Goal: Task Accomplishment & Management: Complete application form

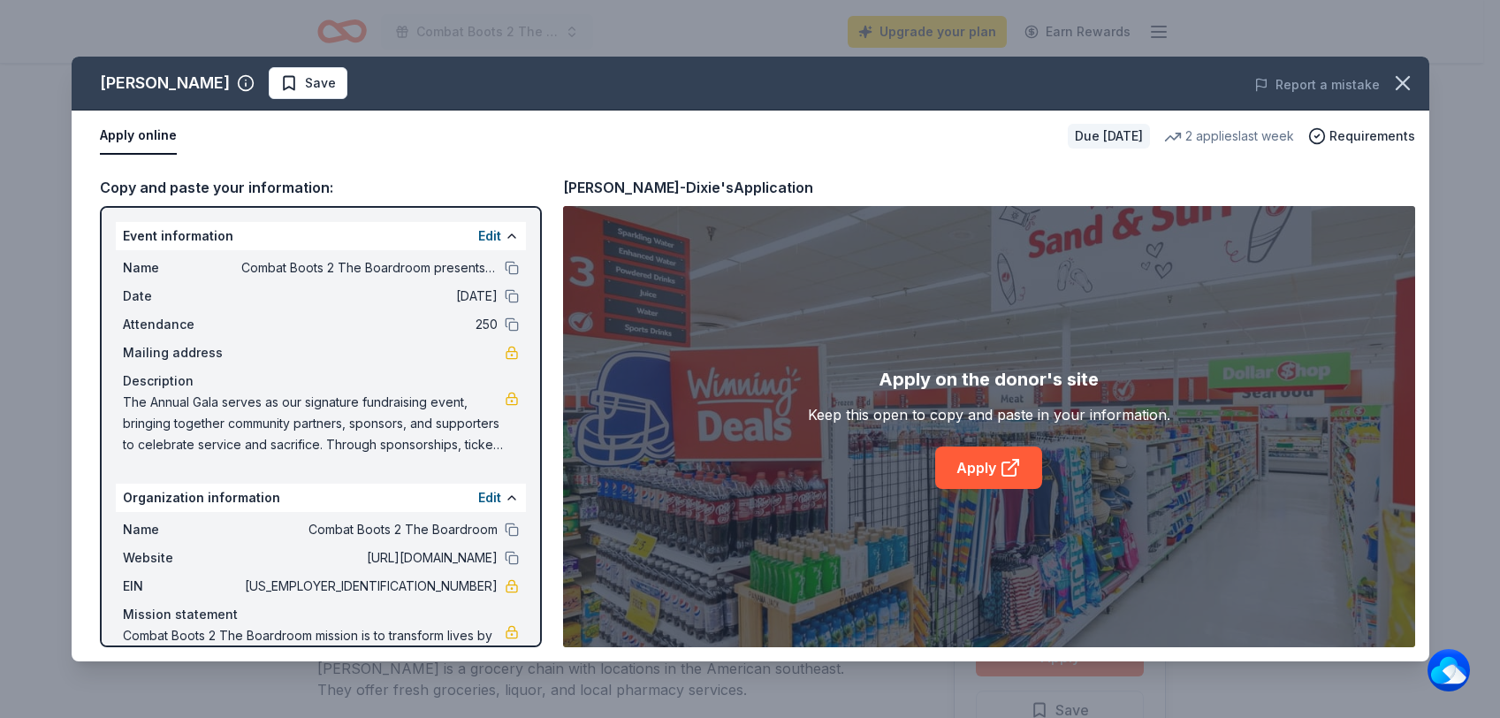
scroll to position [442, 0]
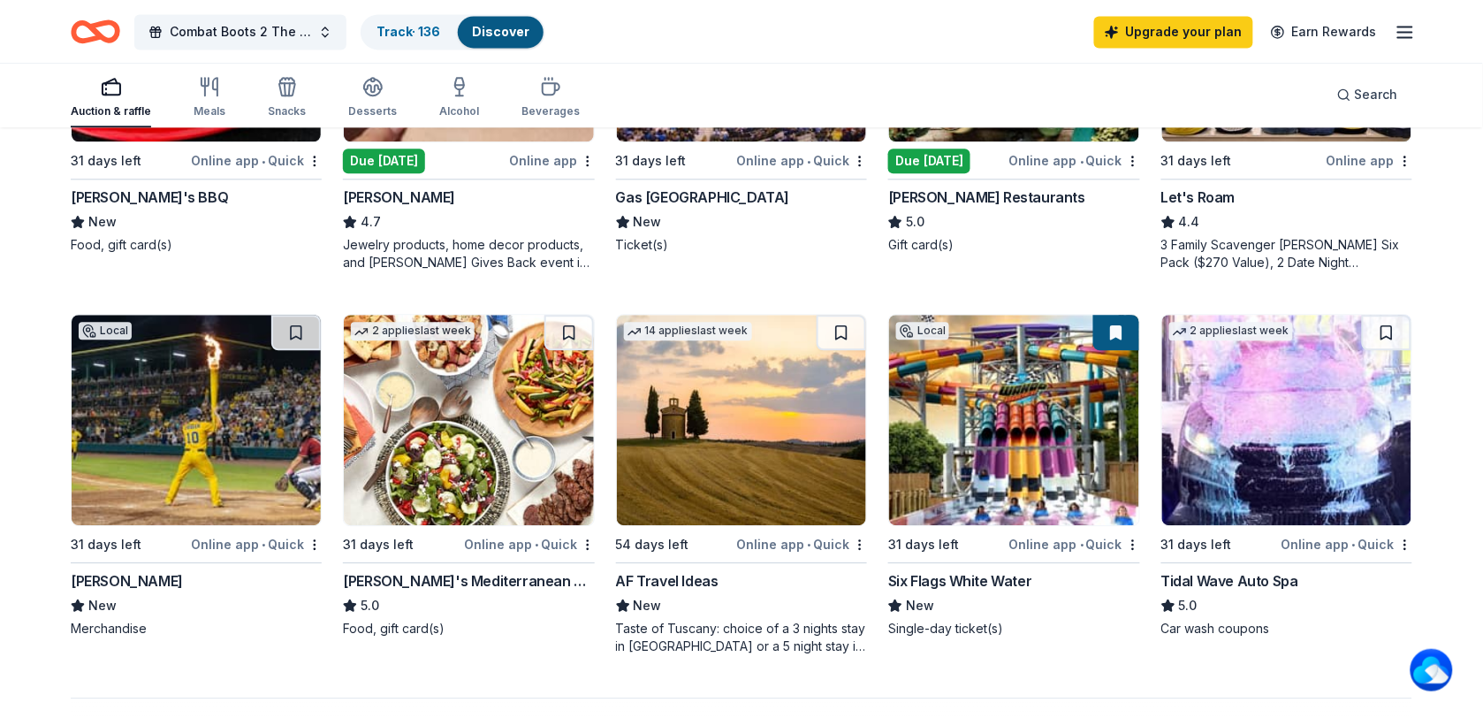
scroll to position [1215, 0]
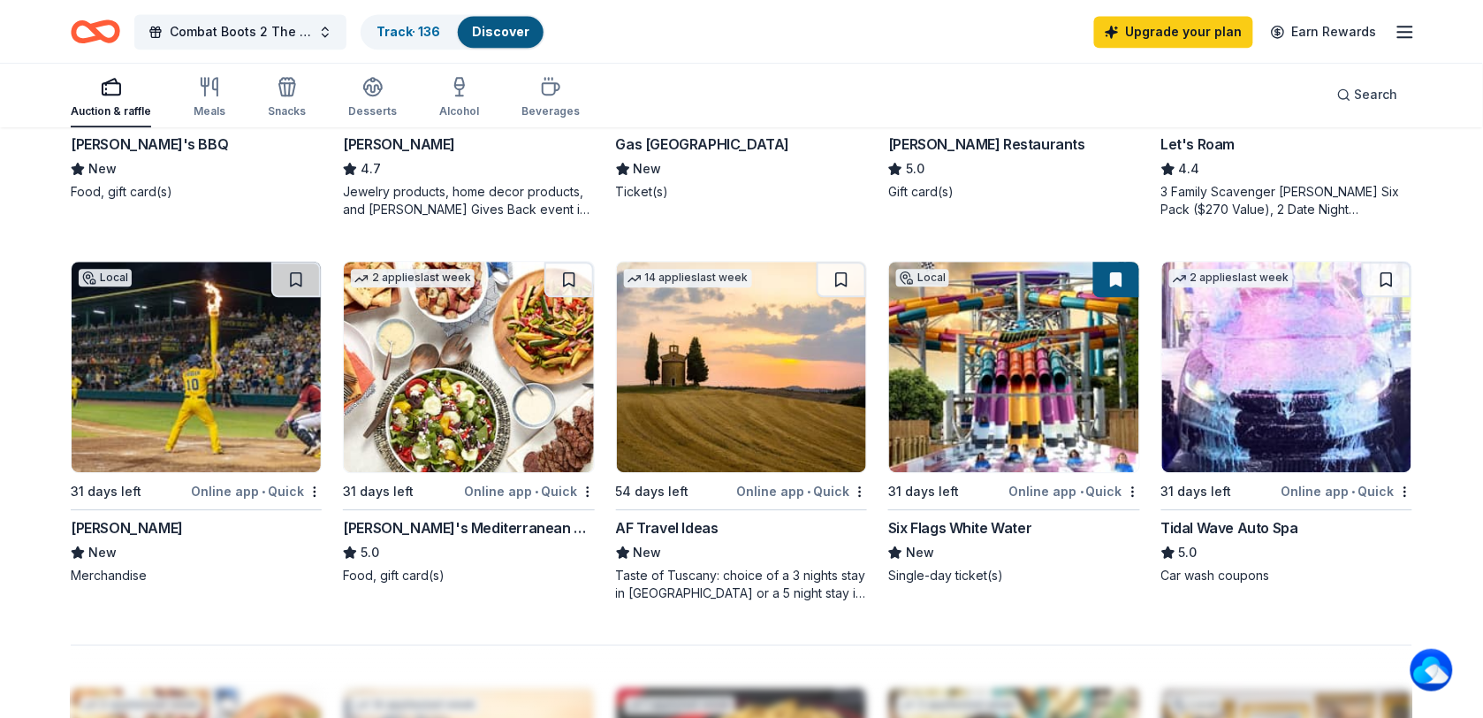
click at [181, 524] on div "Savannah Bananas" at bounding box center [127, 527] width 112 height 21
click at [1238, 427] on img at bounding box center [1286, 367] width 249 height 210
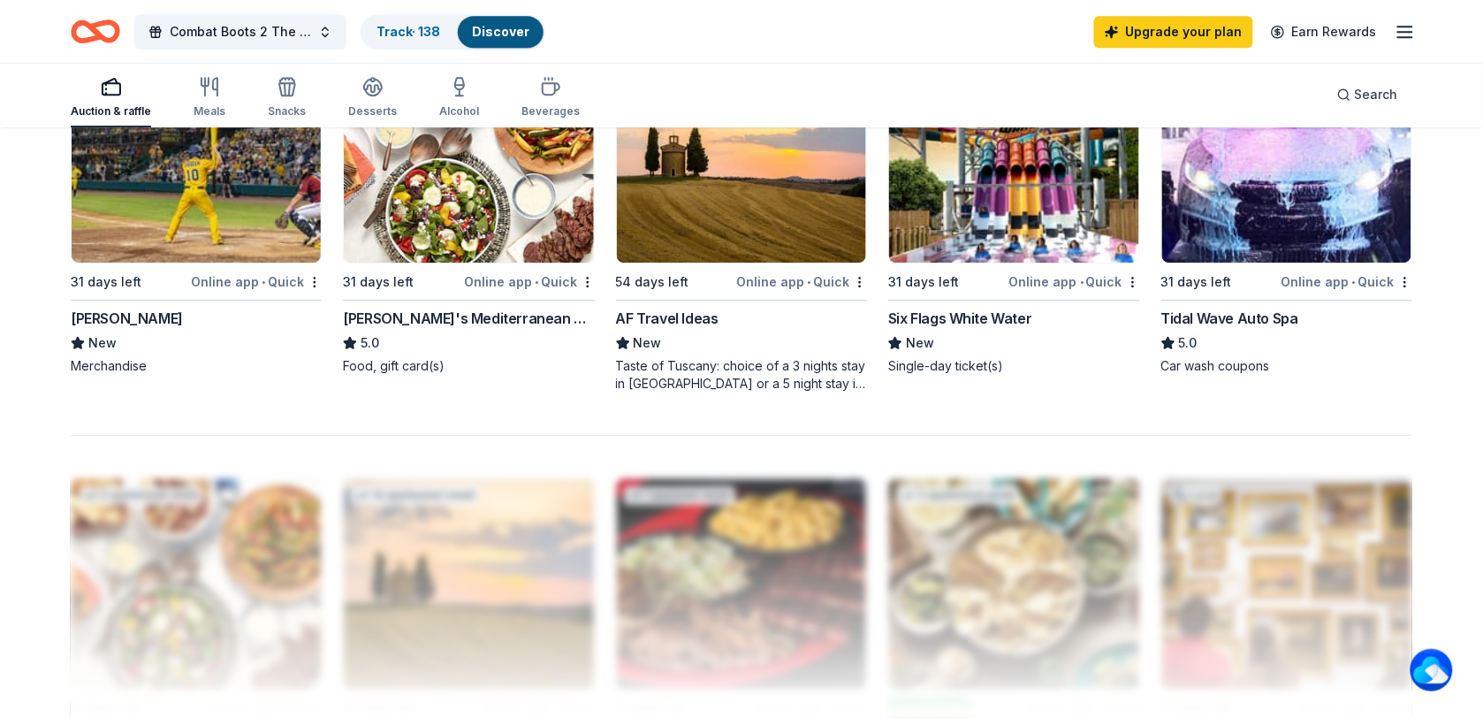
scroll to position [1326, 0]
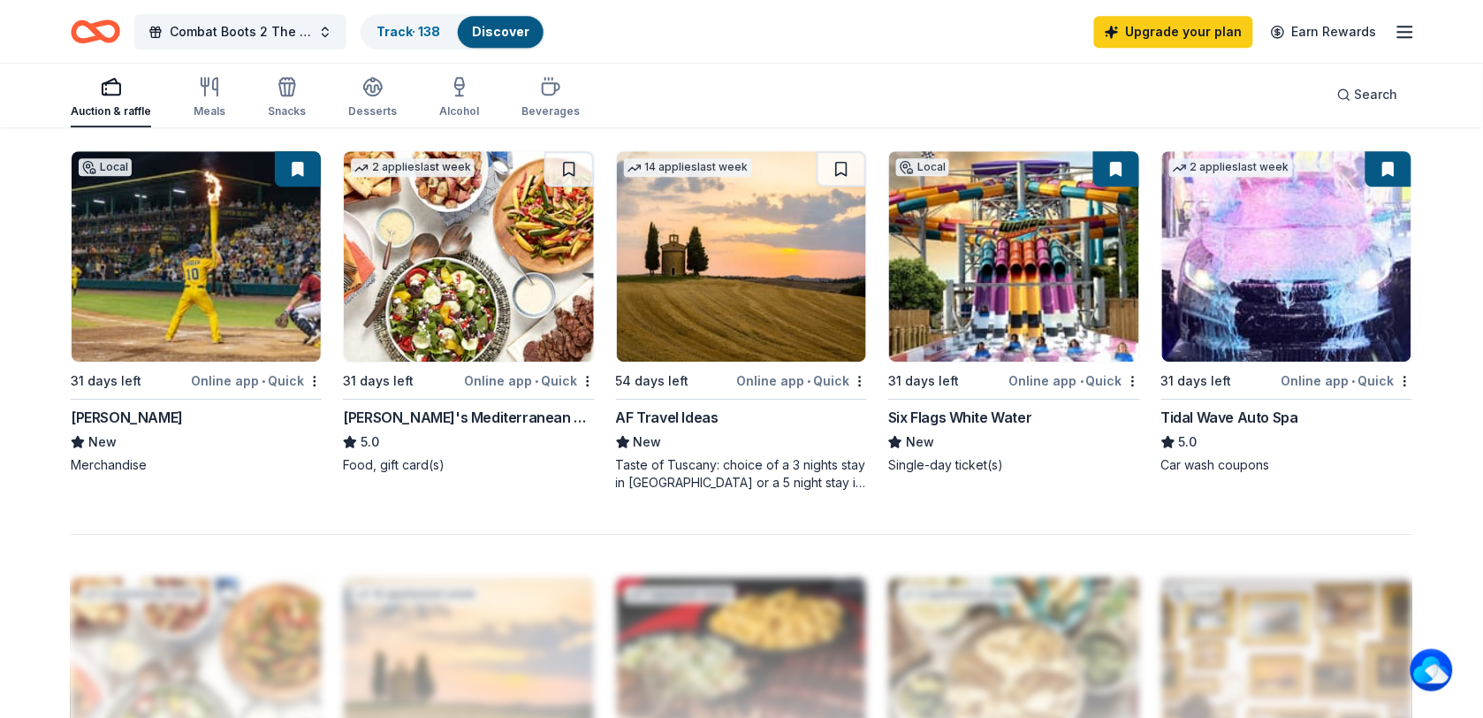
click at [752, 316] on img at bounding box center [741, 256] width 249 height 210
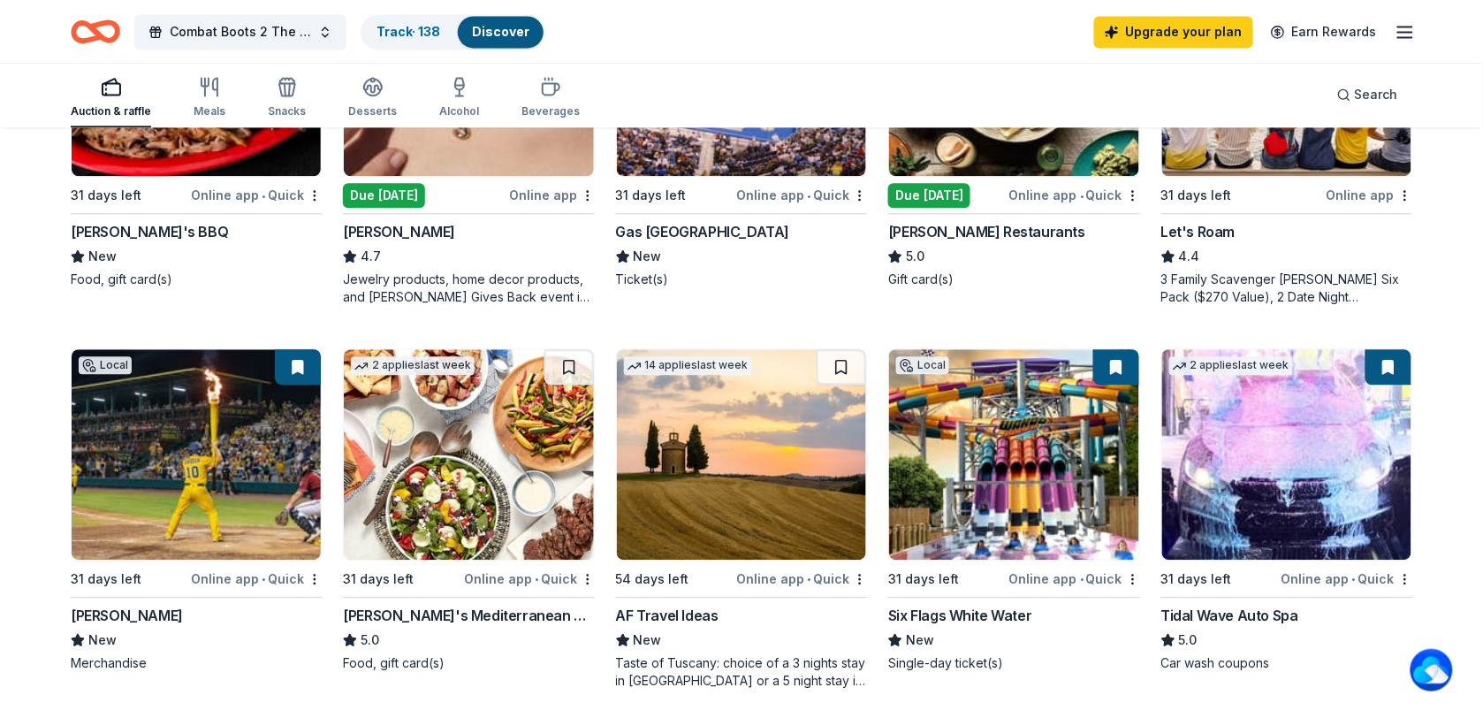
scroll to position [994, 0]
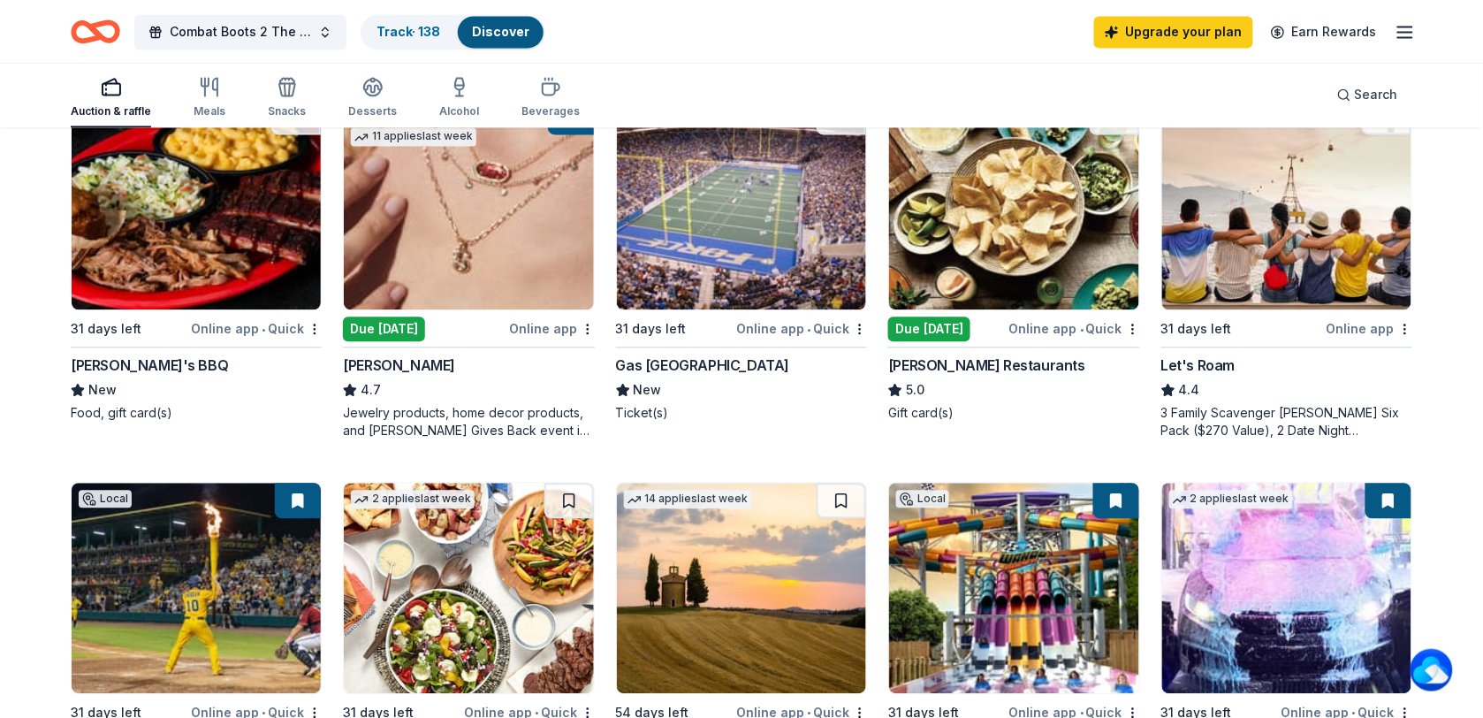
click at [1290, 256] on img at bounding box center [1286, 204] width 249 height 210
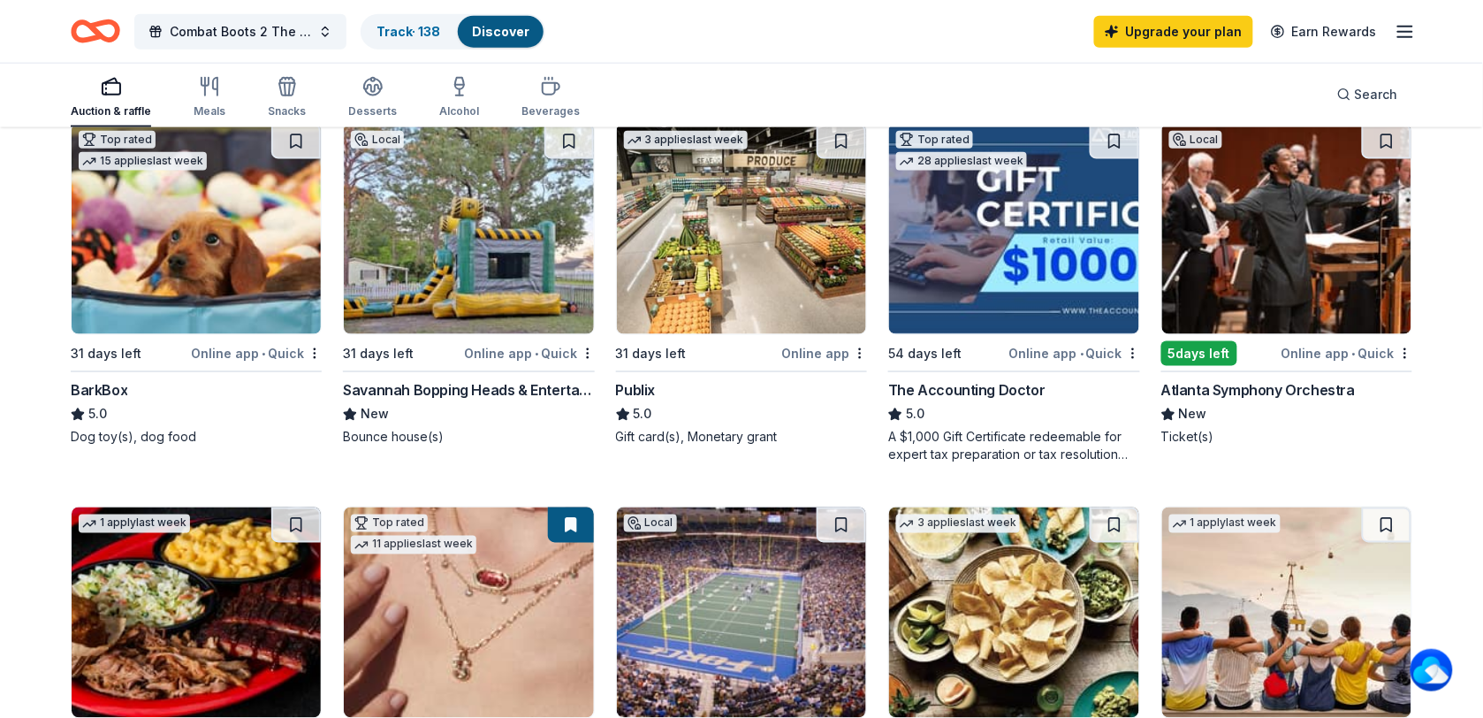
scroll to position [552, 0]
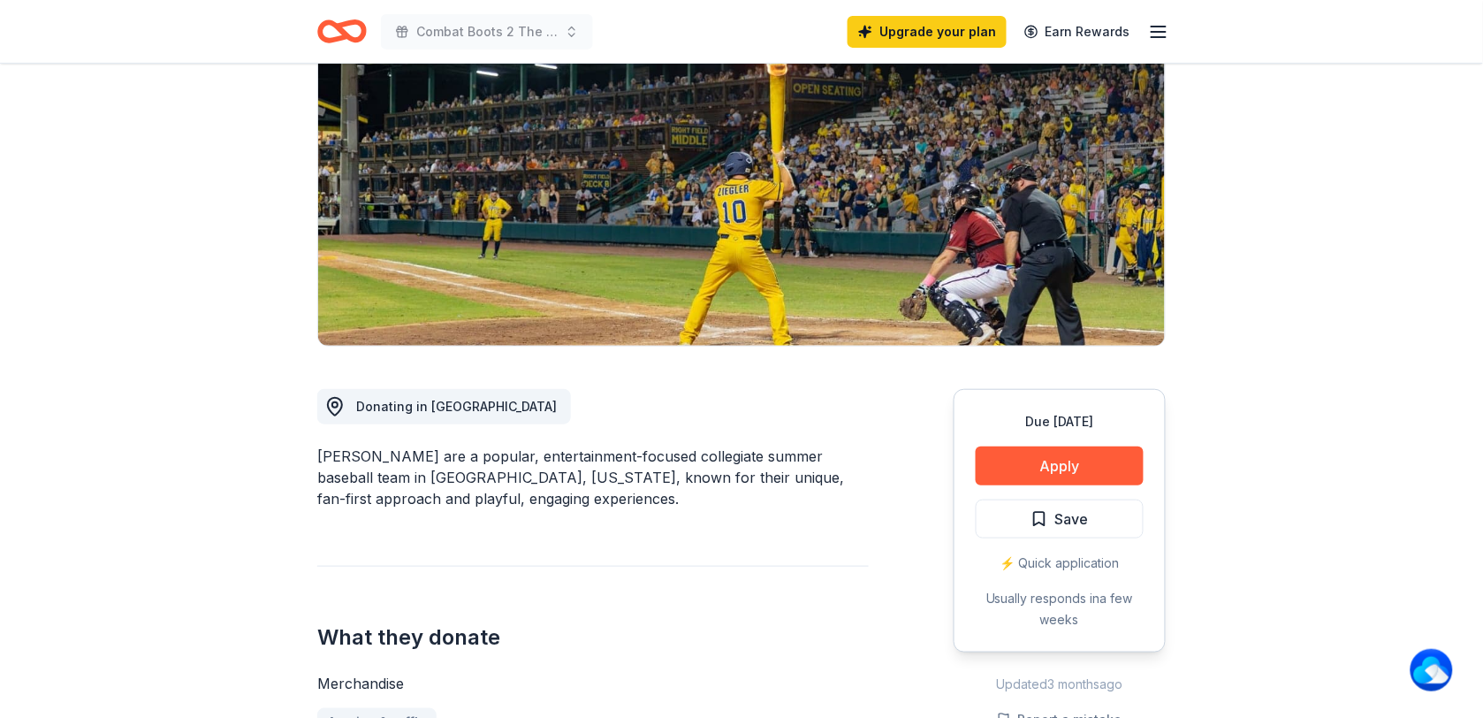
scroll to position [221, 0]
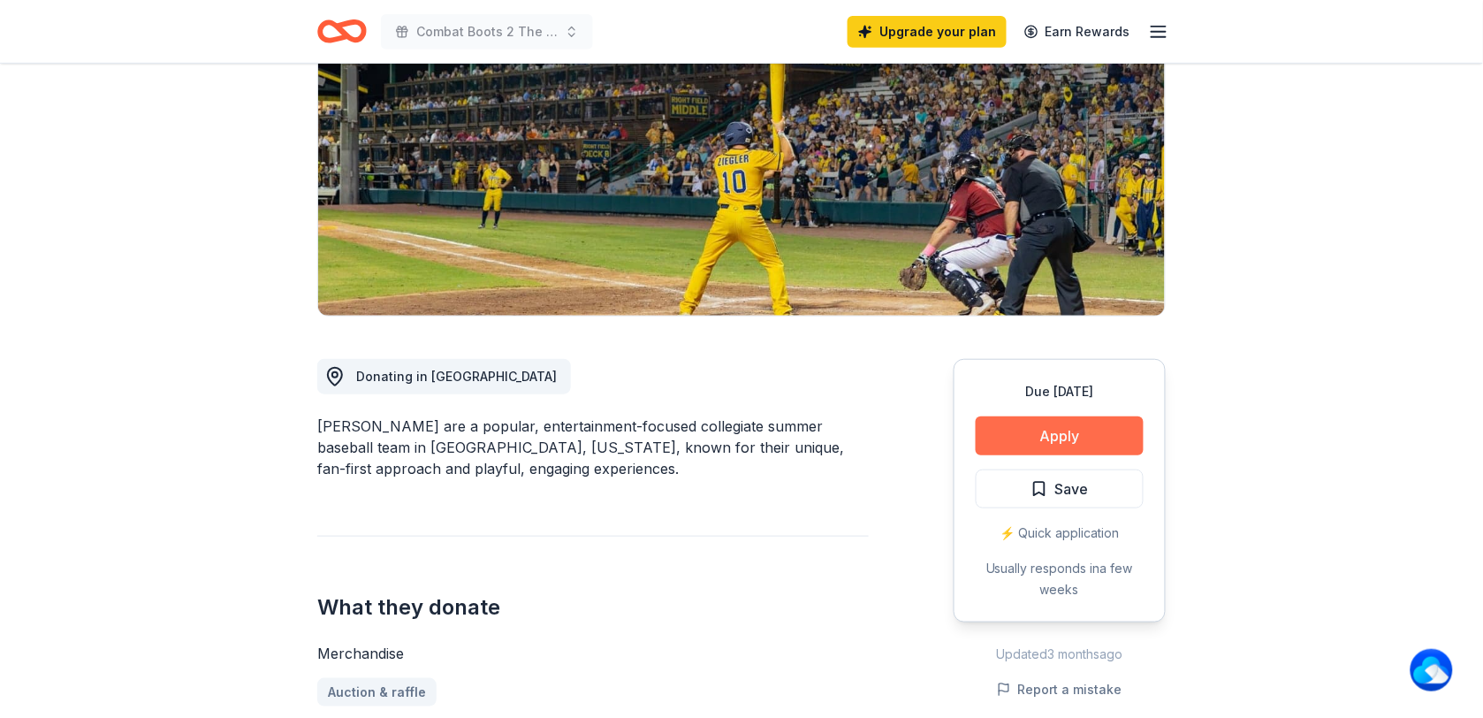
click at [1066, 438] on button "Apply" at bounding box center [1060, 435] width 168 height 39
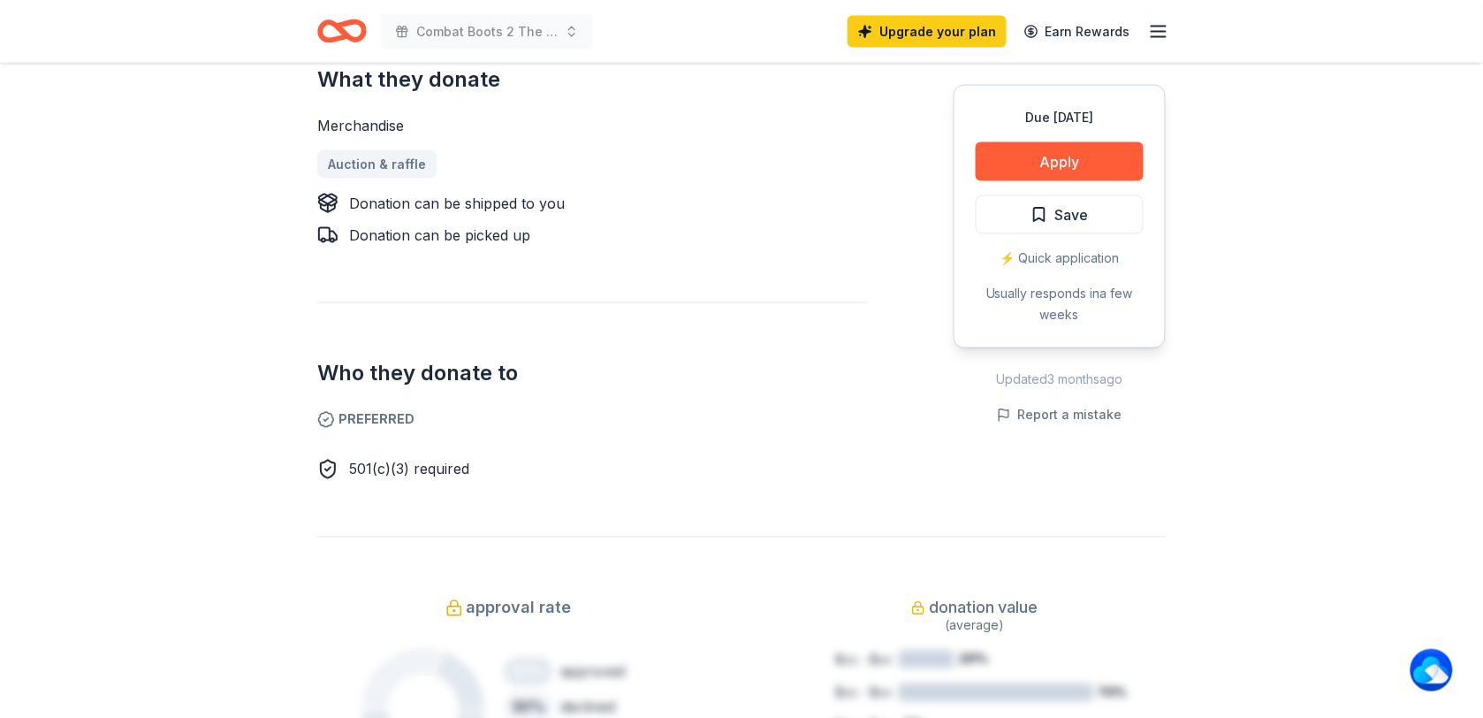
scroll to position [773, 0]
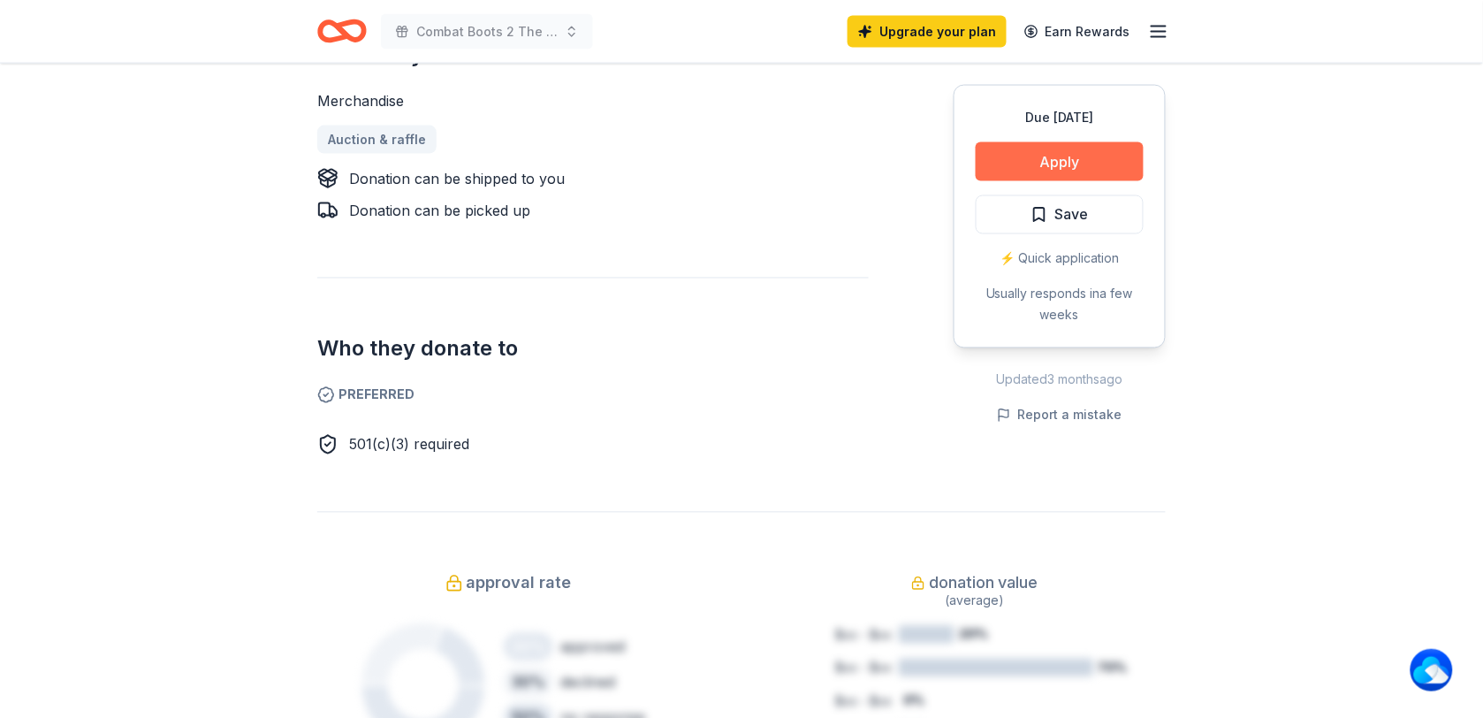
click at [1026, 155] on button "Apply" at bounding box center [1060, 161] width 168 height 39
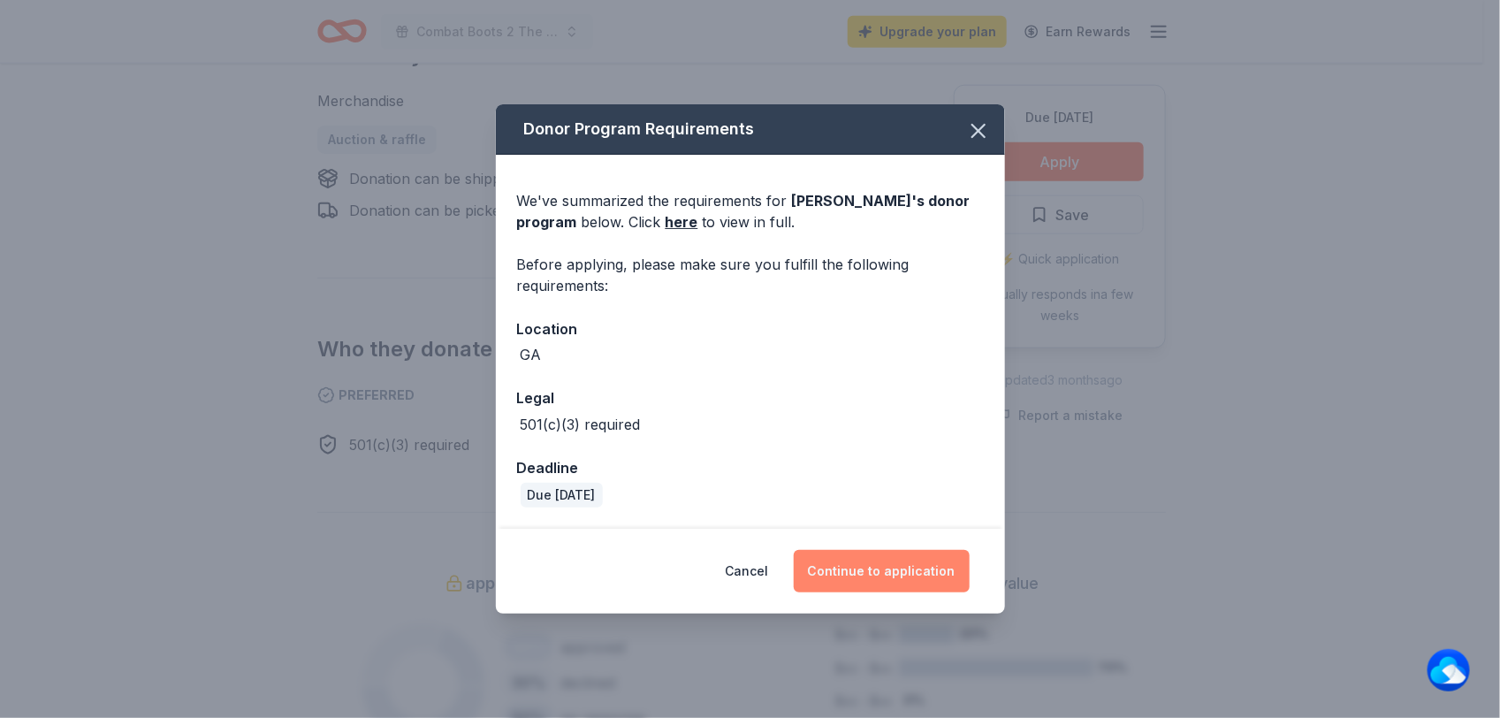
click at [868, 573] on button "Continue to application" at bounding box center [882, 571] width 176 height 42
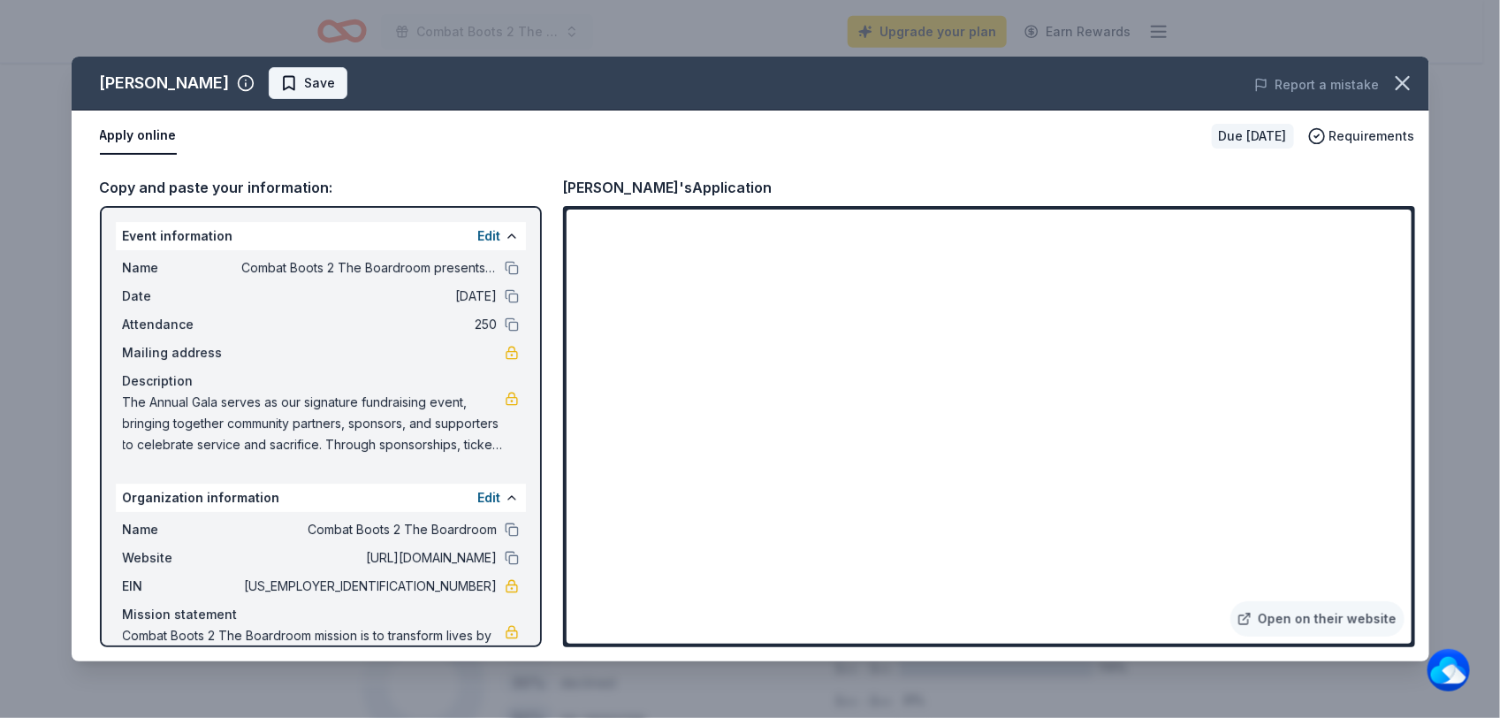
click at [306, 85] on span "Save" at bounding box center [308, 82] width 56 height 21
click at [1410, 82] on icon "button" at bounding box center [1402, 83] width 25 height 25
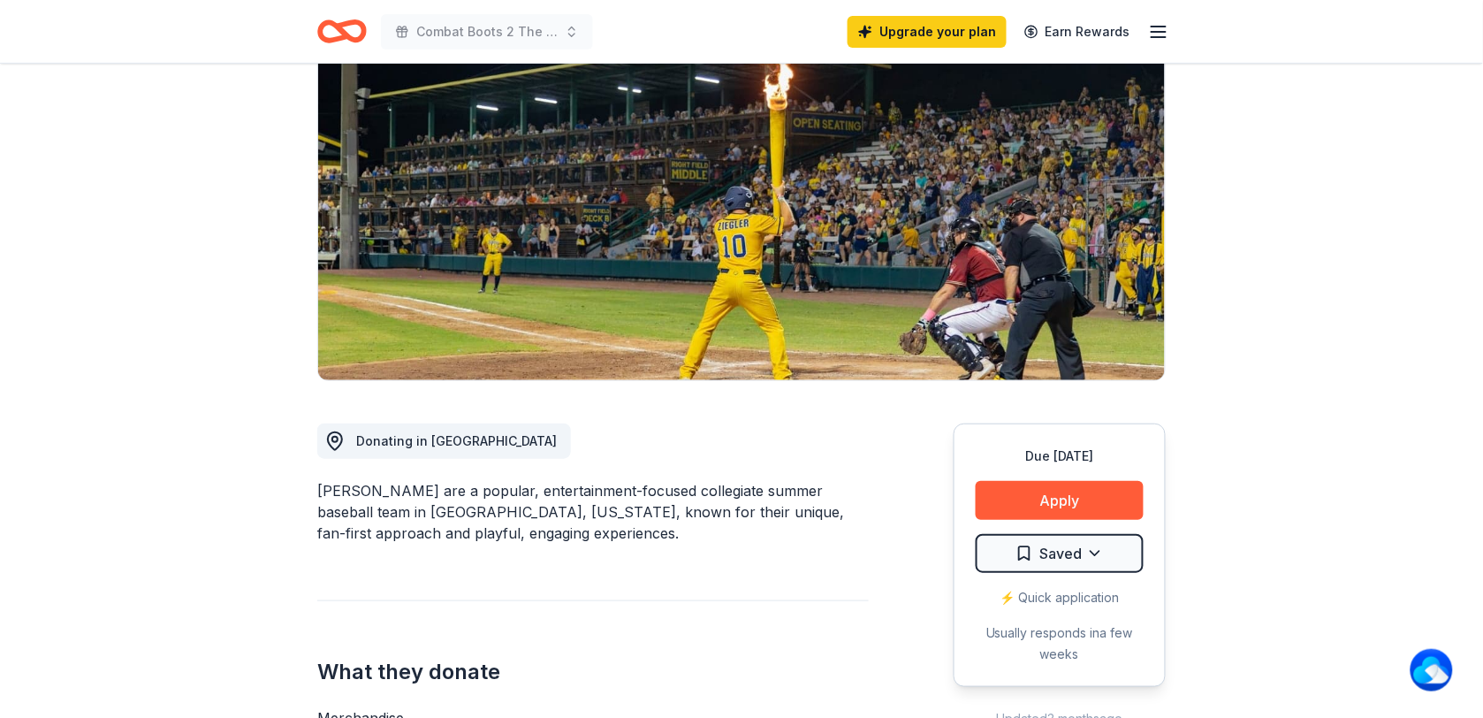
scroll to position [0, 0]
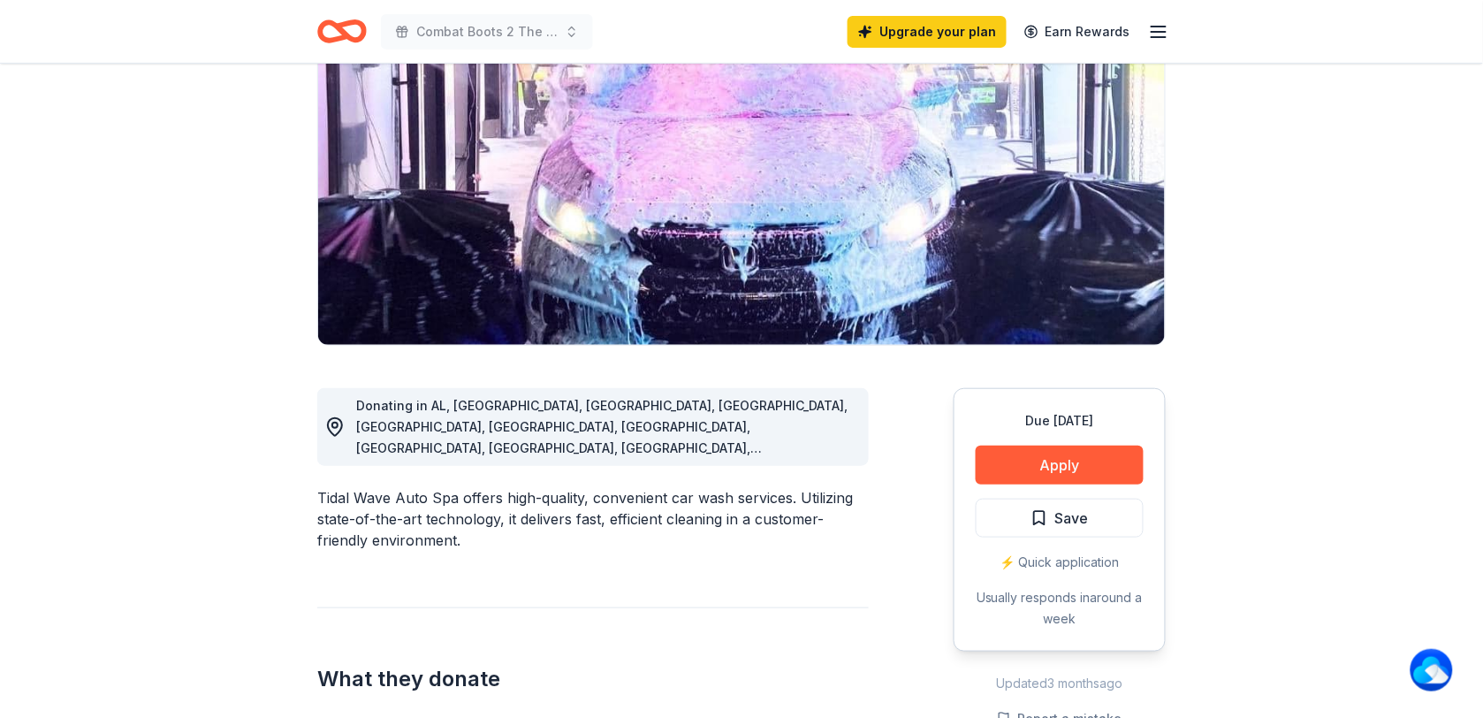
scroll to position [221, 0]
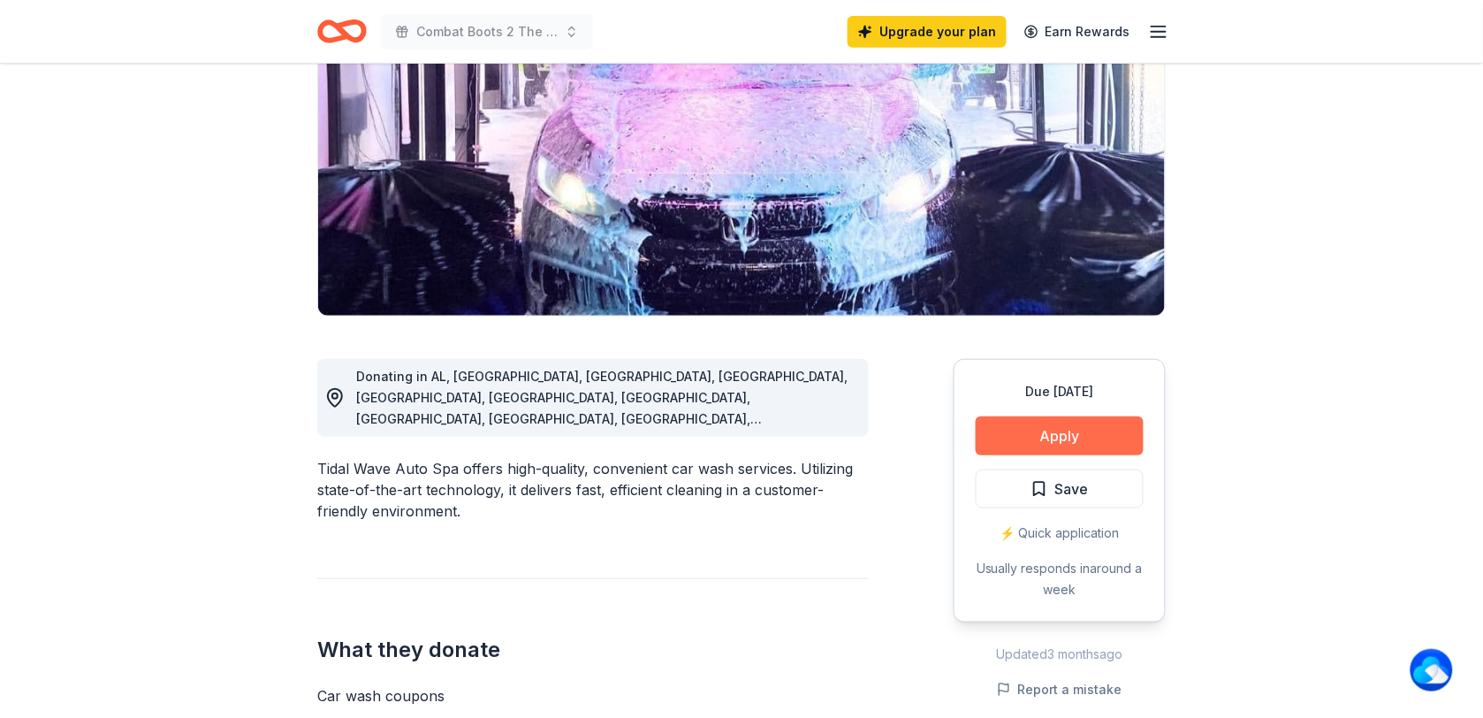
click at [1057, 425] on button "Apply" at bounding box center [1060, 435] width 168 height 39
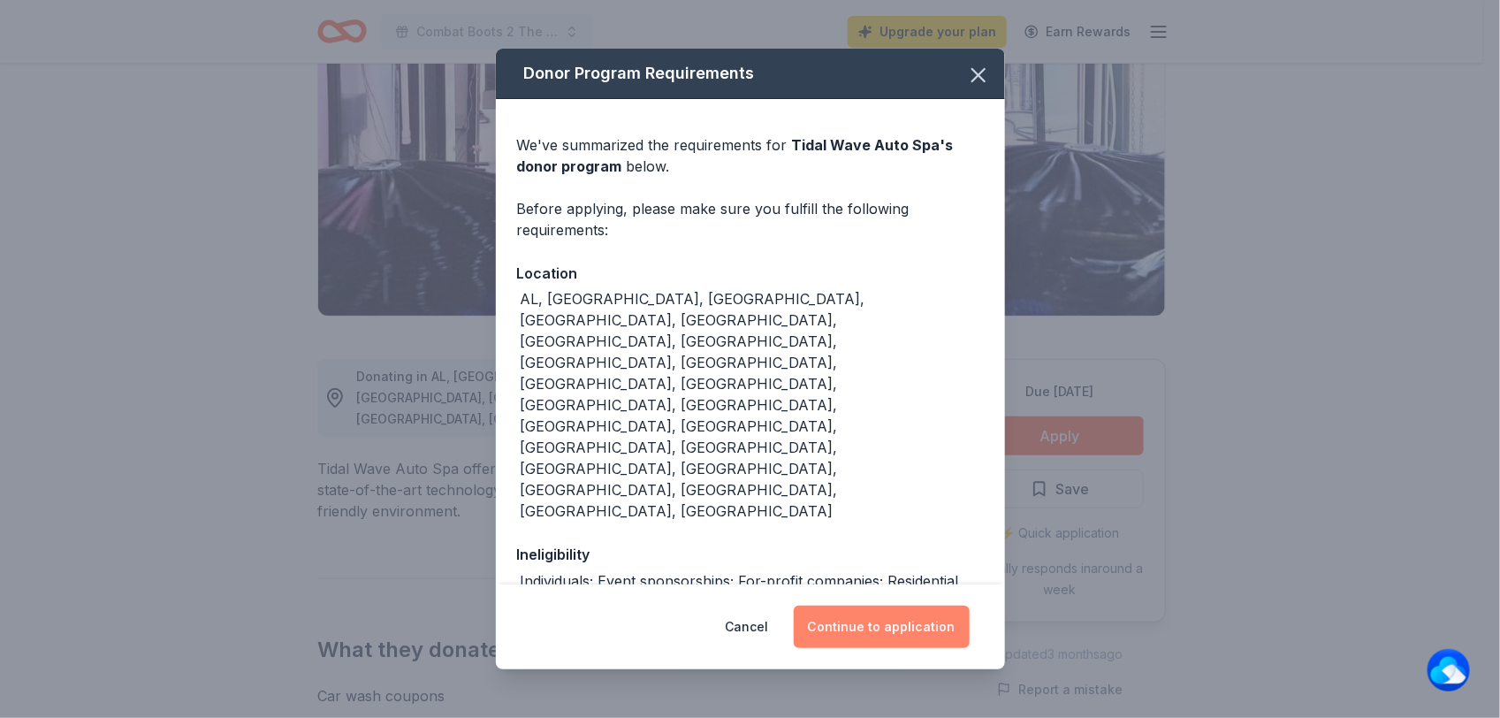
click at [879, 630] on button "Continue to application" at bounding box center [882, 626] width 176 height 42
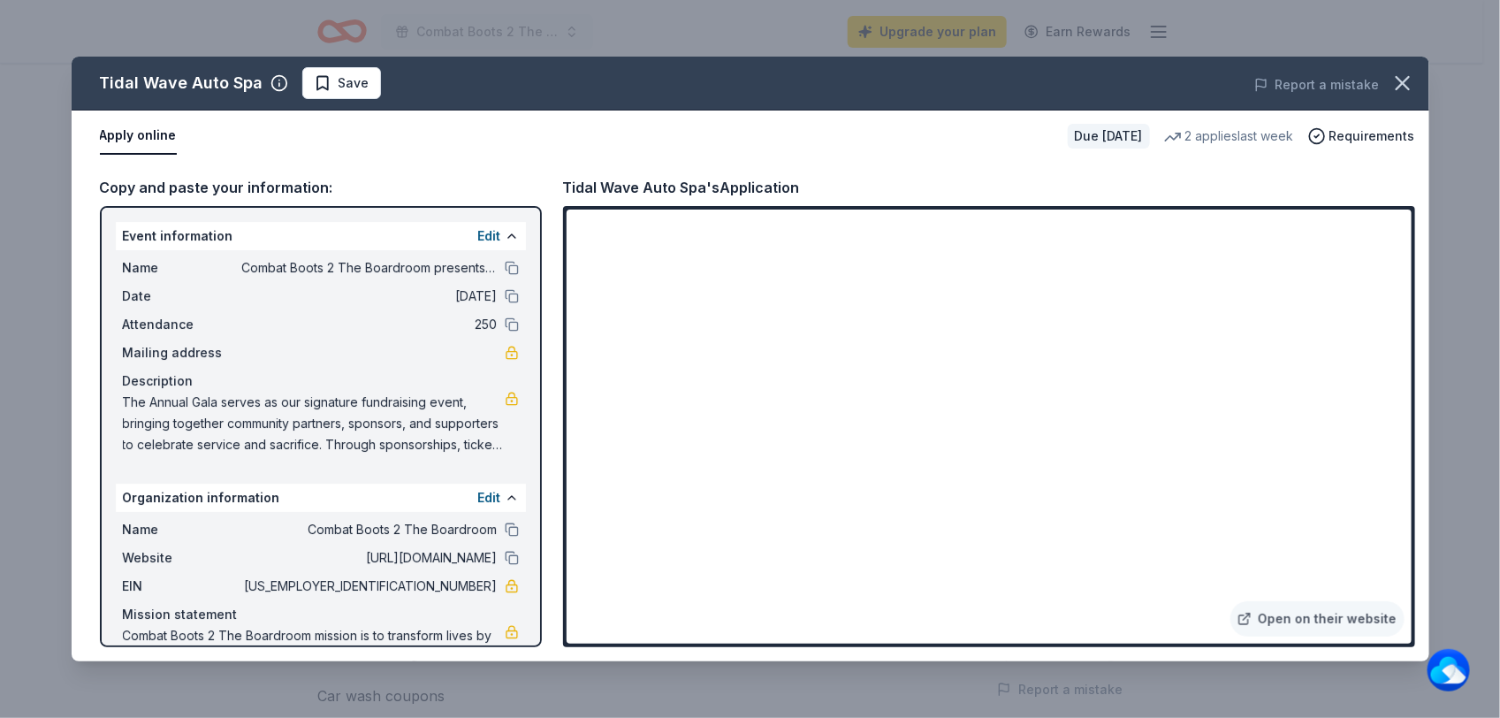
click at [831, 109] on div "Tidal Wave Auto Spa Save Report a mistake" at bounding box center [750, 84] width 1357 height 54
click at [323, 75] on span "Save" at bounding box center [342, 82] width 56 height 21
click at [1406, 84] on icon "button" at bounding box center [1402, 83] width 25 height 25
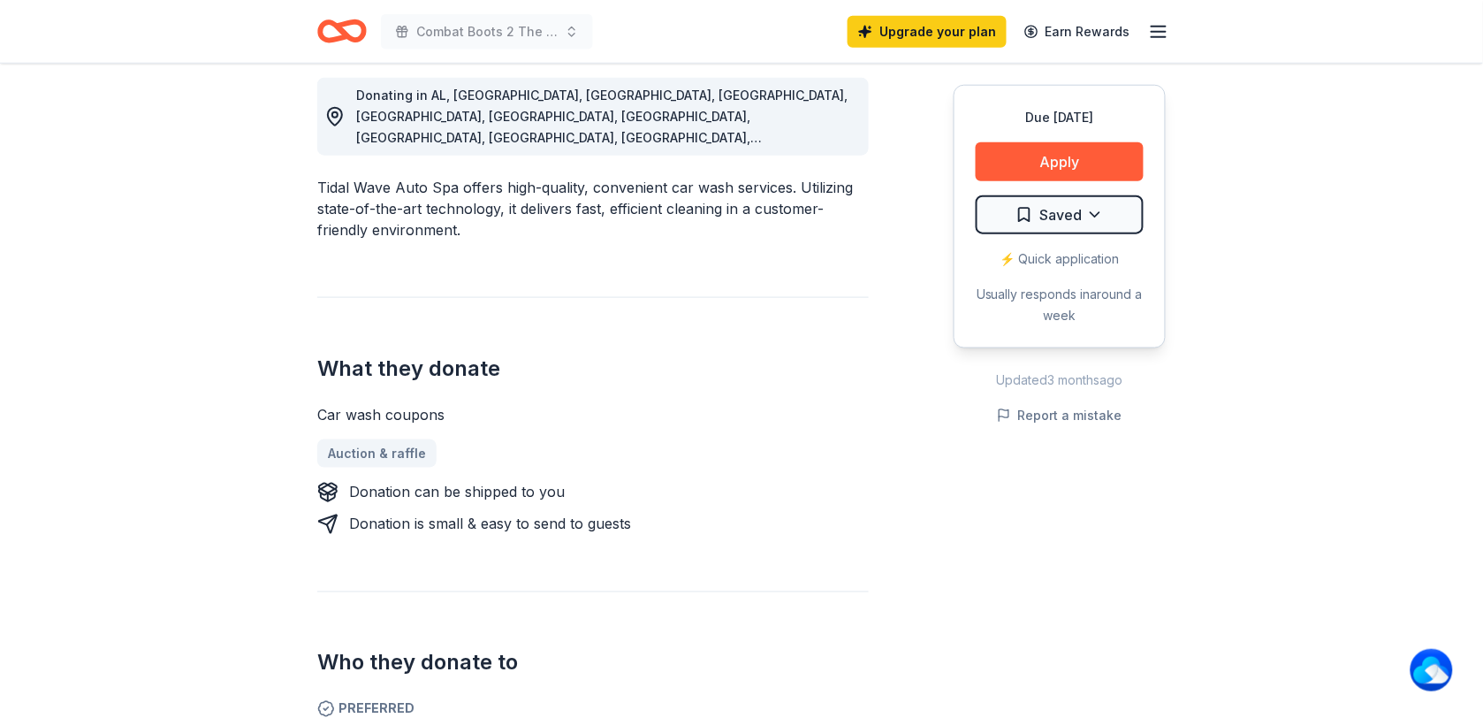
scroll to position [552, 0]
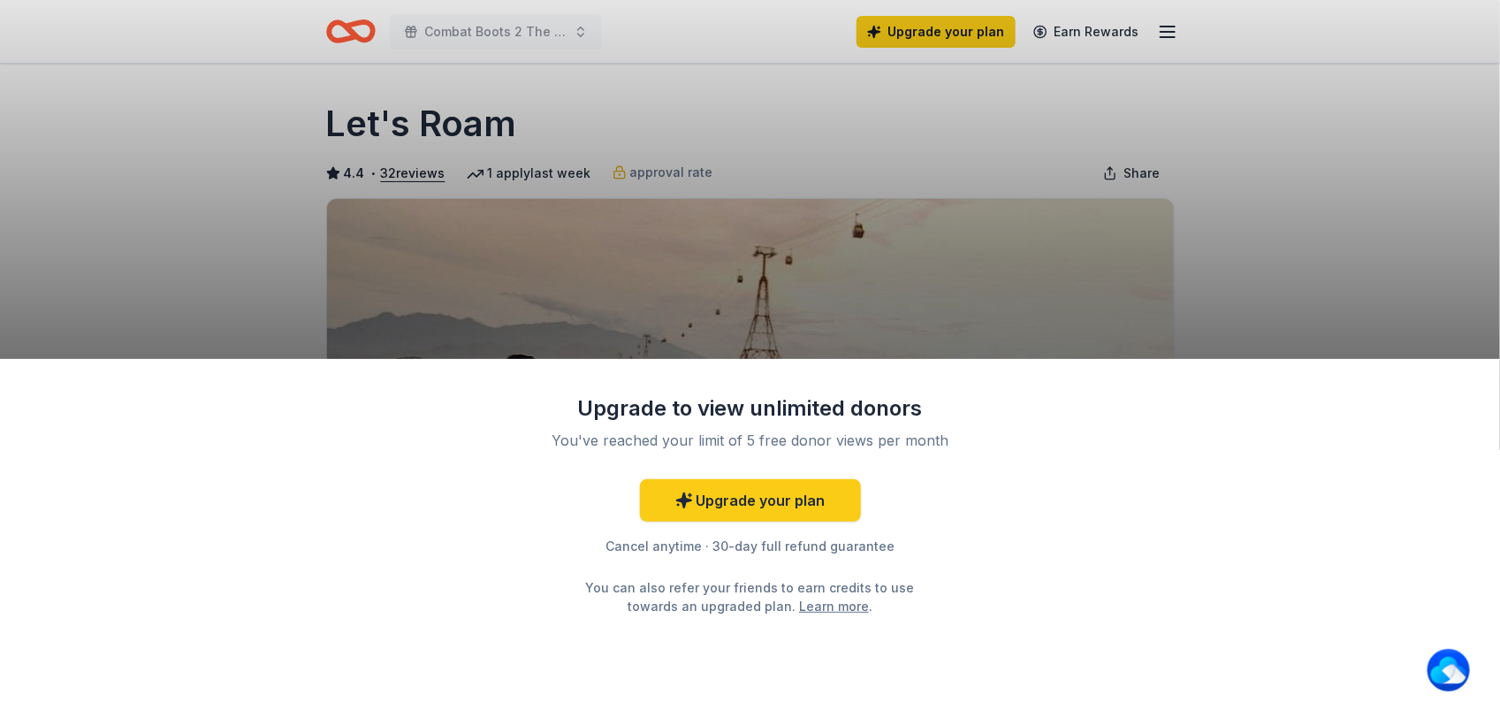
drag, startPoint x: 987, startPoint y: 191, endPoint x: 987, endPoint y: 170, distance: 21.2
click at [987, 186] on div "Upgrade to view unlimited donors You've reached your limit of 5 free donor view…" at bounding box center [750, 359] width 1500 height 718
